Goal: Find specific page/section: Find specific page/section

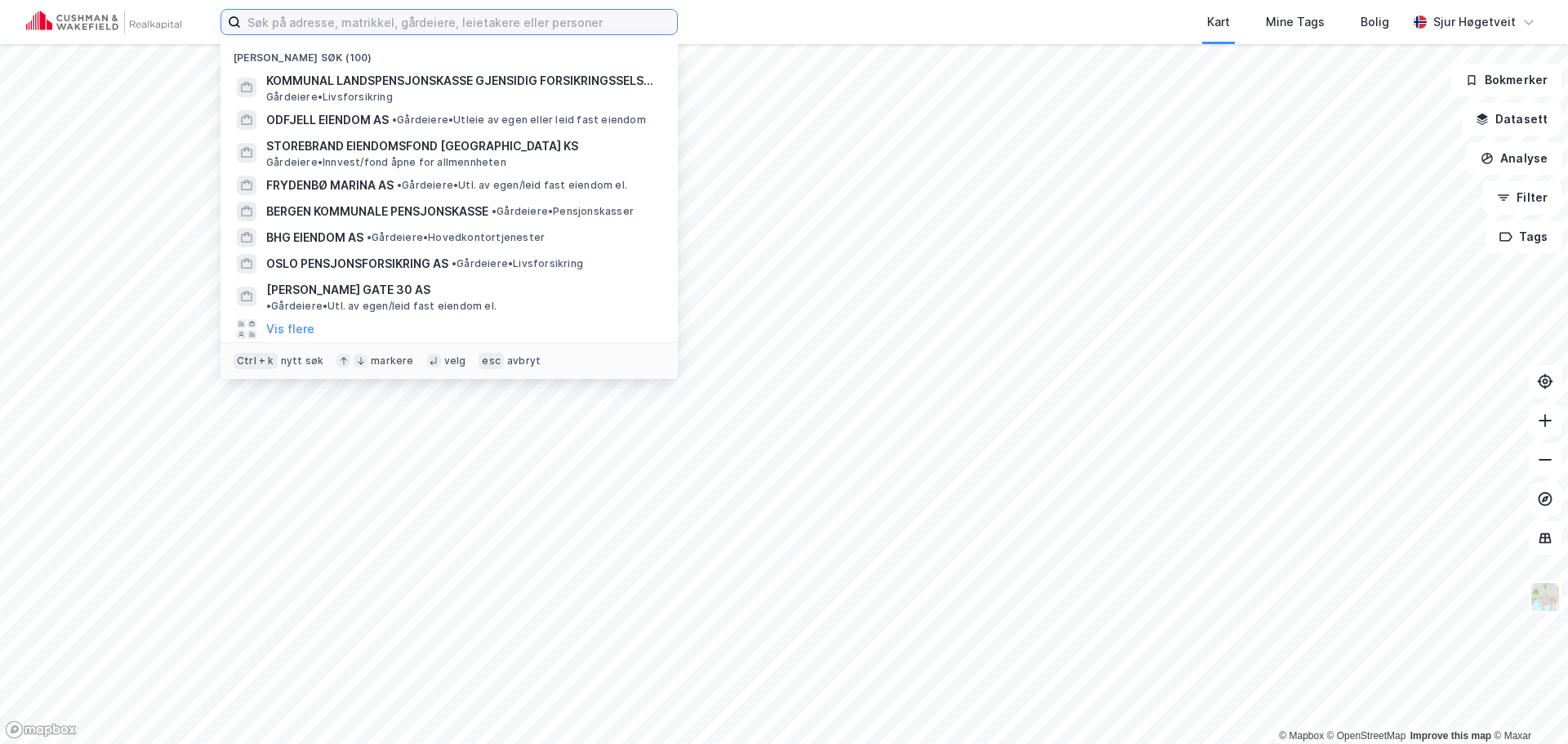
click at [599, 19] on input at bounding box center [459, 22] width 436 height 24
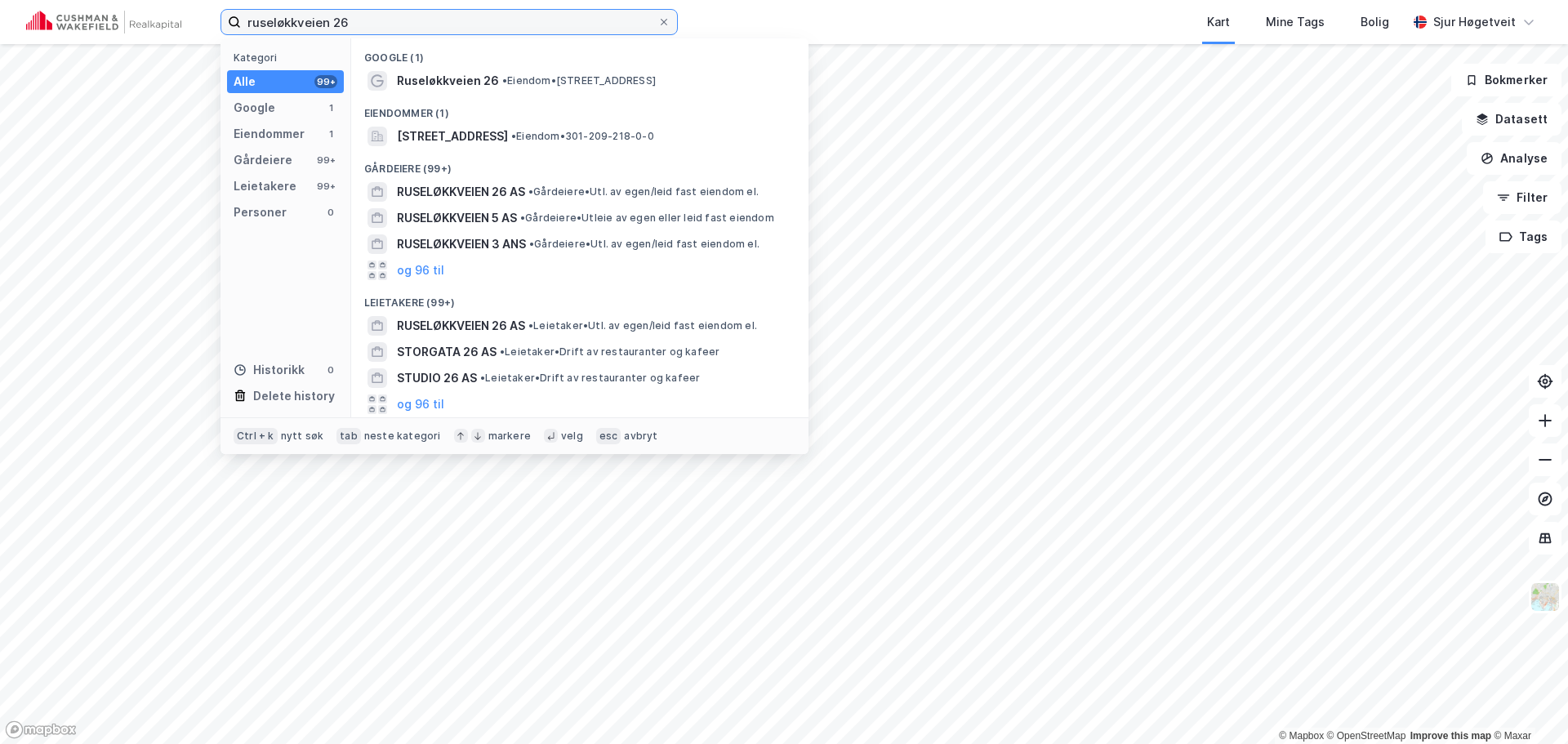
type input "ruseløkkveien 26"
click at [671, 117] on div "Eiendommer (1)" at bounding box center [579, 109] width 457 height 30
click at [671, 122] on div "Eiendommer (1)" at bounding box center [579, 109] width 457 height 30
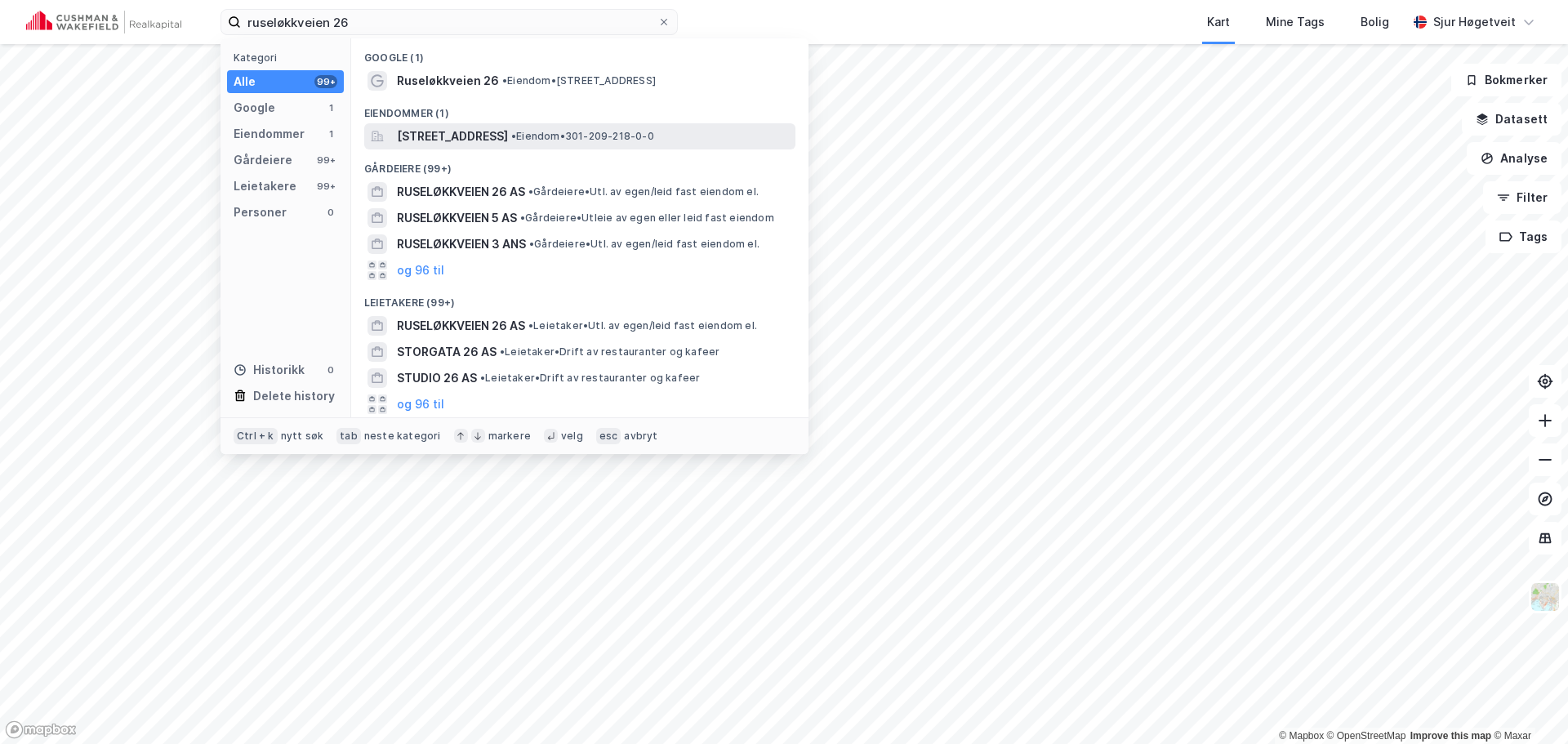
click at [654, 129] on span "• Eiendom • 301-209-218-0-0" at bounding box center [582, 136] width 143 height 13
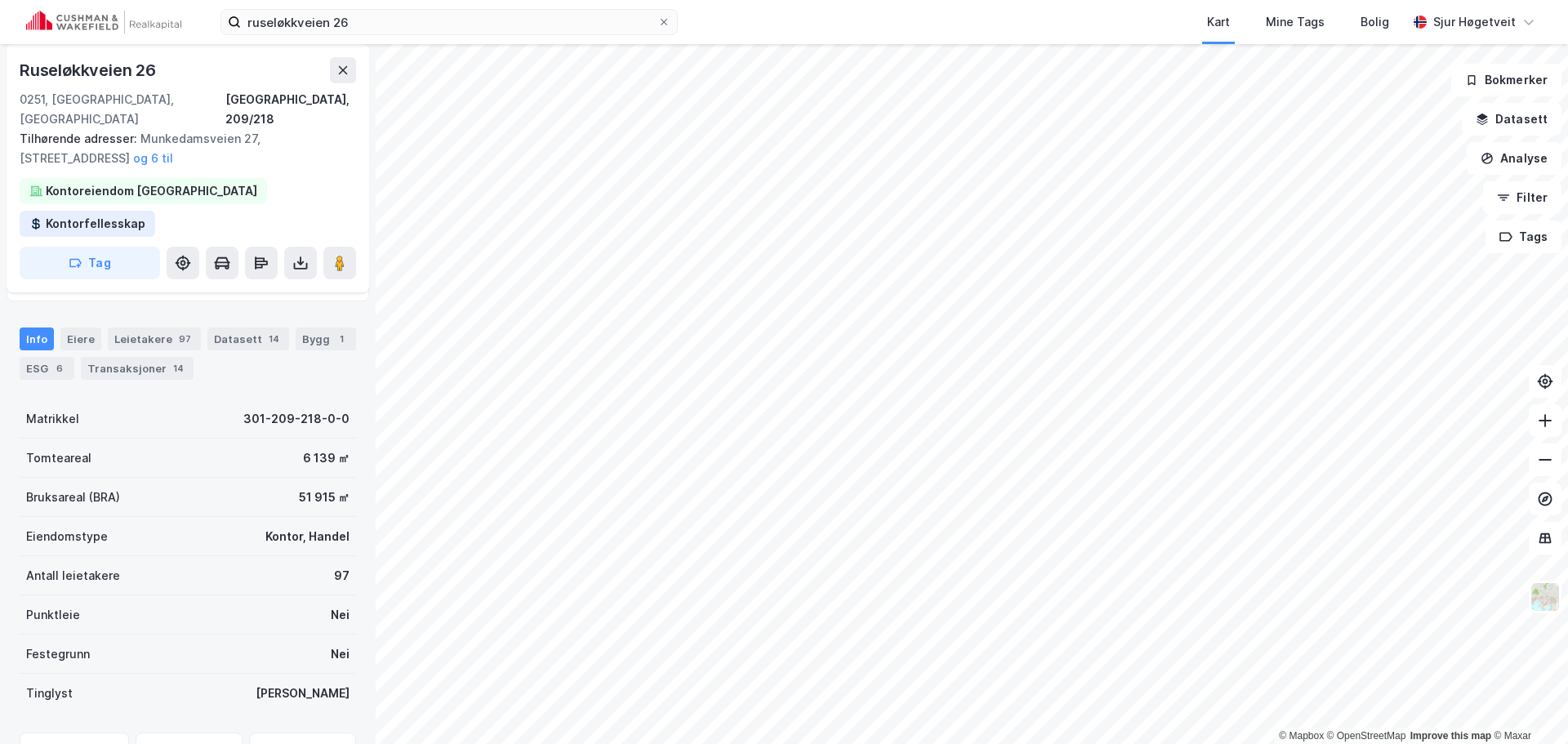
scroll to position [82, 0]
